Goal: Task Accomplishment & Management: Manage account settings

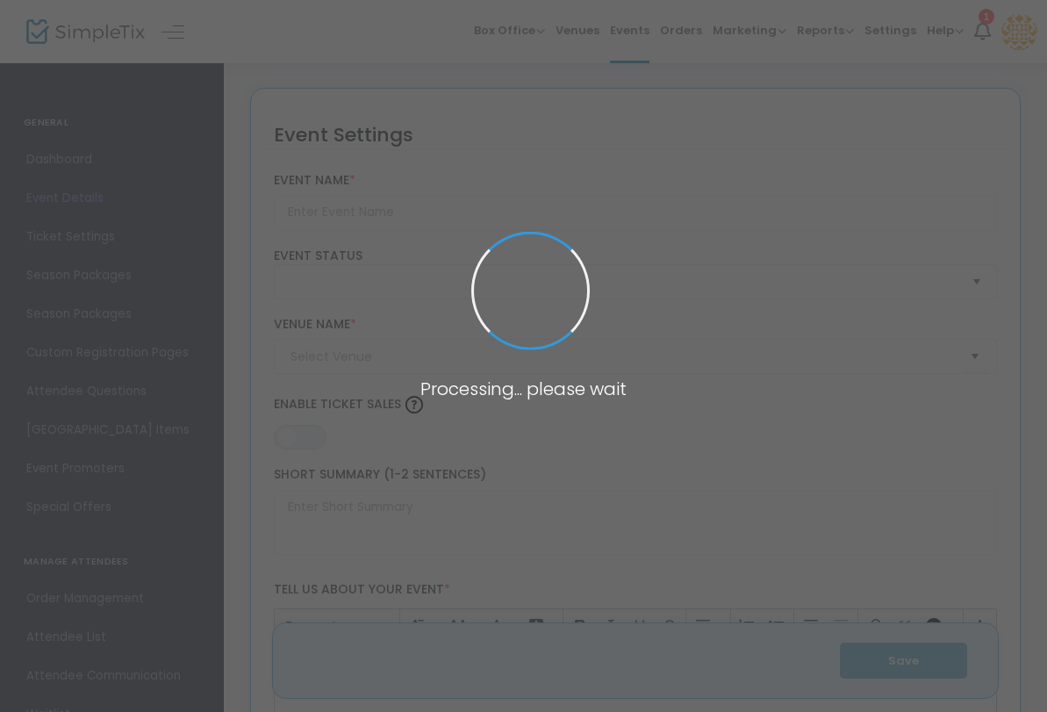
type input "Sightglass Coffee Cupping"
type textarea "Ready to take deeper dive into coffee? Join us for a coffee cupping experience …"
type input "Register Now"
type input "Roosevelt Coffee"
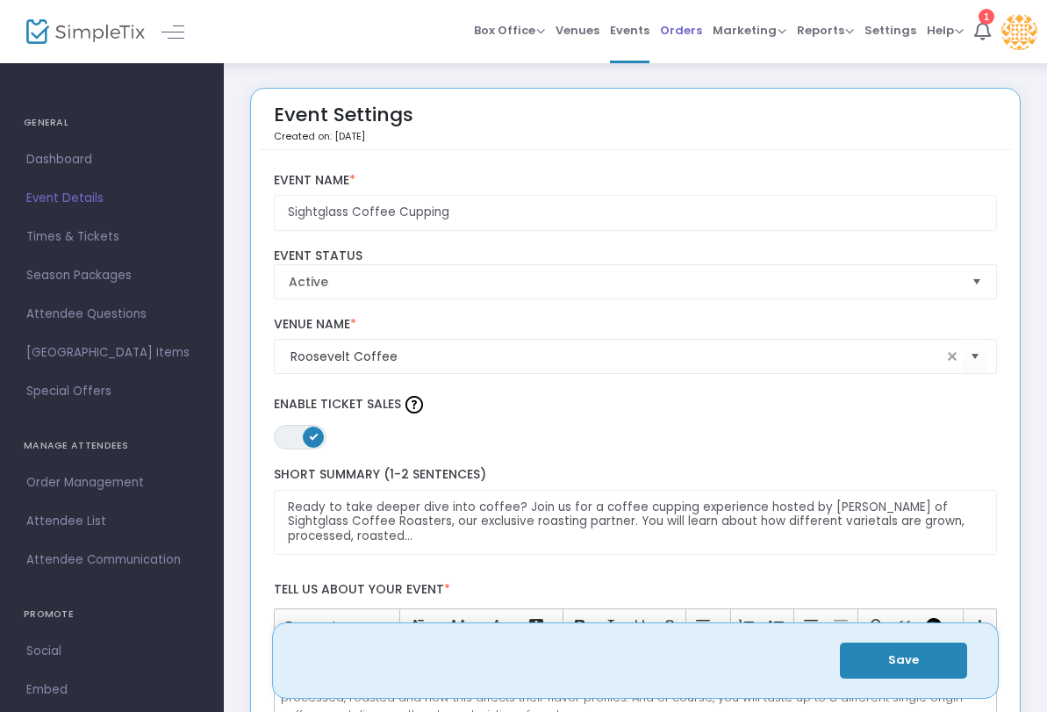
click at [660, 26] on span "Orders" at bounding box center [681, 30] width 42 height 45
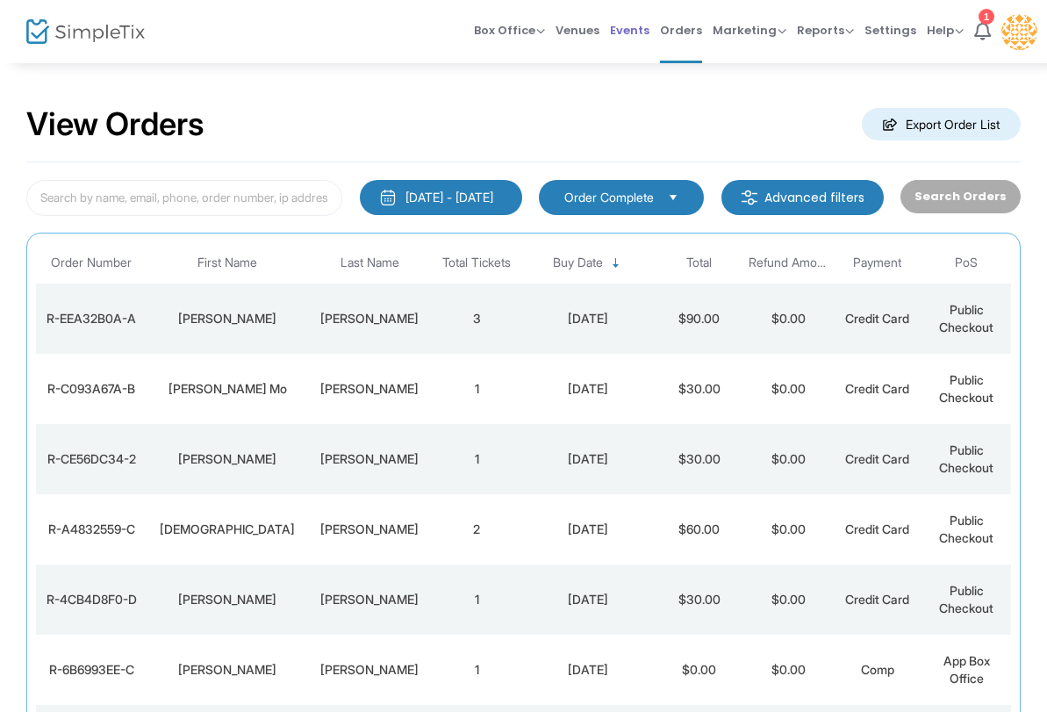
click at [610, 28] on span "Events" at bounding box center [630, 30] width 40 height 45
